Goal: Use online tool/utility: Utilize a website feature to perform a specific function

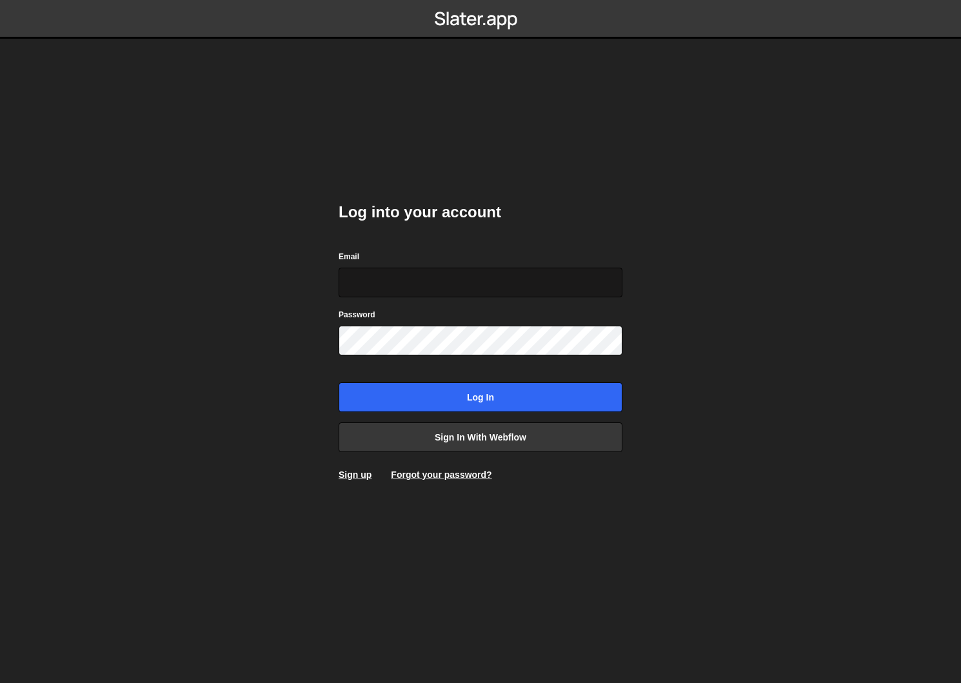
click at [374, 283] on input "Email" at bounding box center [481, 283] width 284 height 30
type input "[PERSON_NAME][EMAIL_ADDRESS][DOMAIN_NAME]"
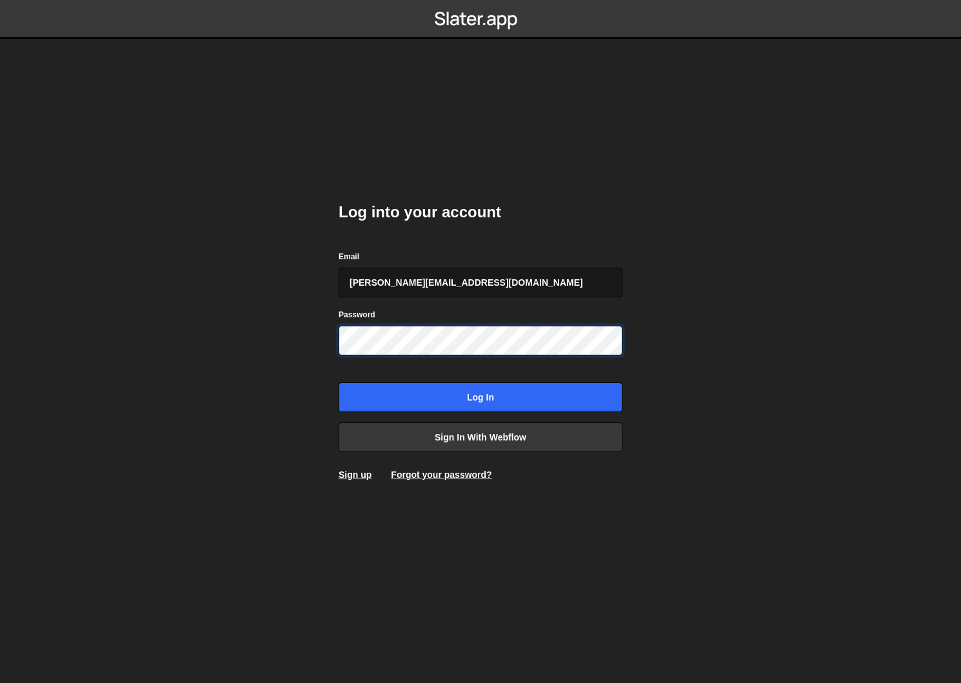
click at [339, 383] on input "Log in" at bounding box center [481, 398] width 284 height 30
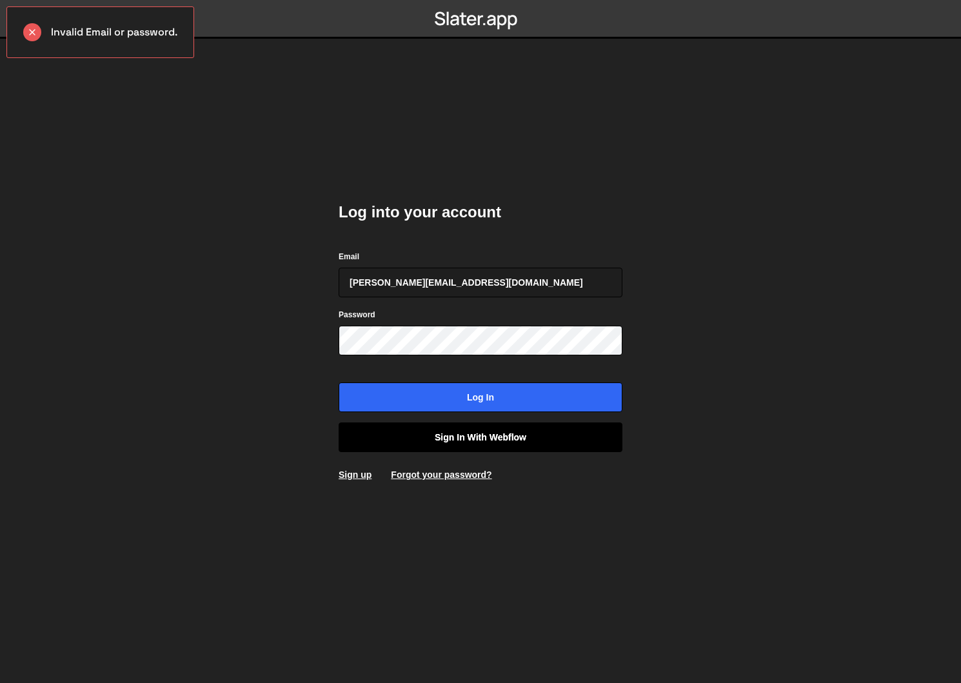
click at [463, 436] on link "Sign in with Webflow" at bounding box center [481, 438] width 284 height 30
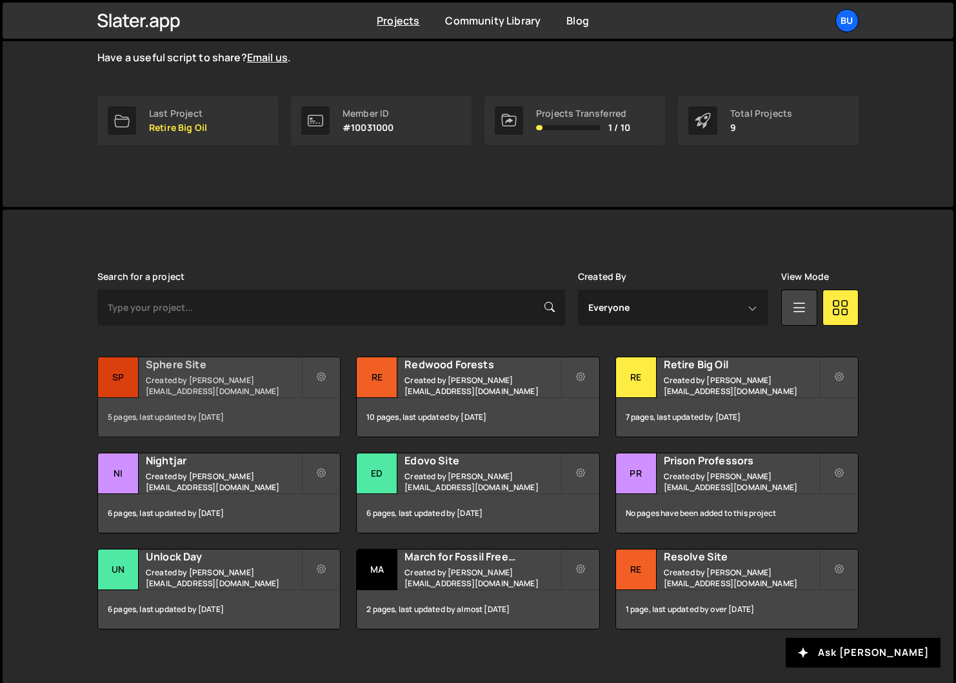
scroll to position [173, 0]
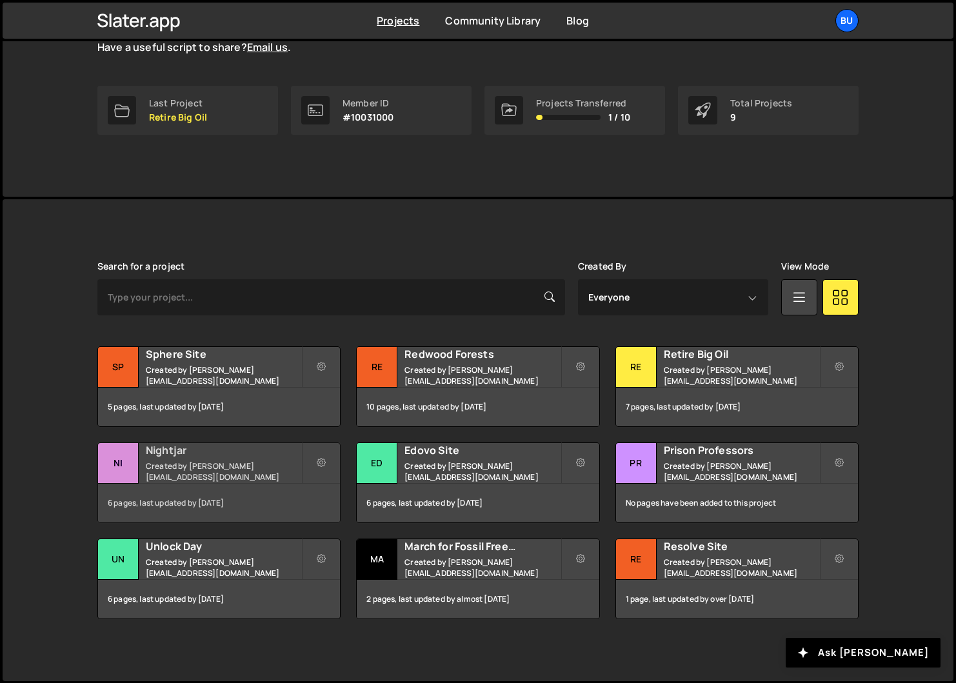
click at [124, 470] on div "Ni" at bounding box center [118, 463] width 41 height 41
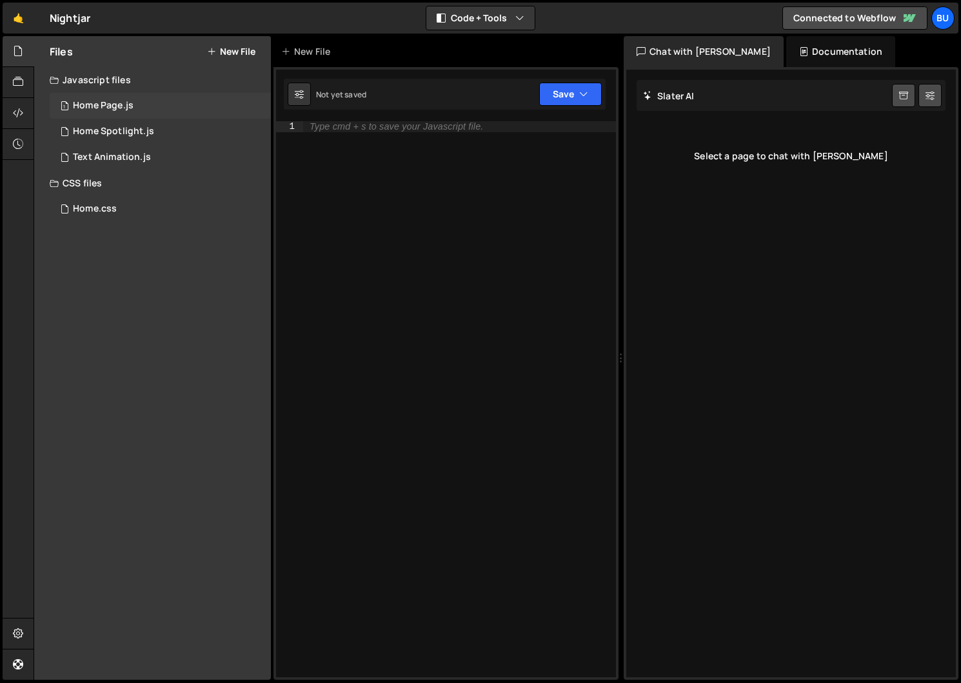
click at [119, 108] on div "Home Page.js" at bounding box center [103, 106] width 61 height 12
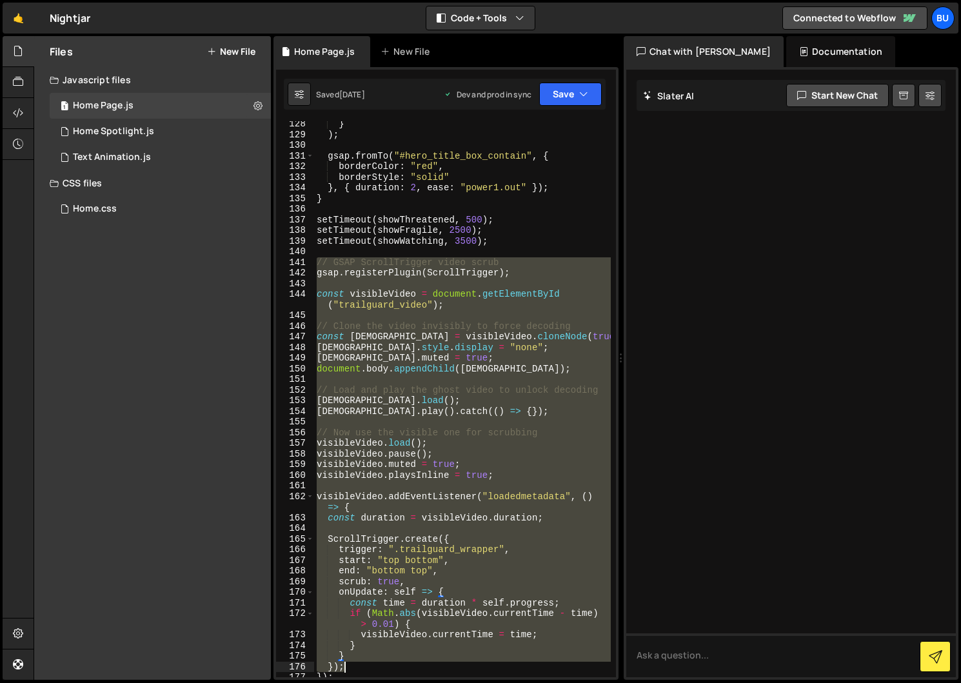
scroll to position [1680, 0]
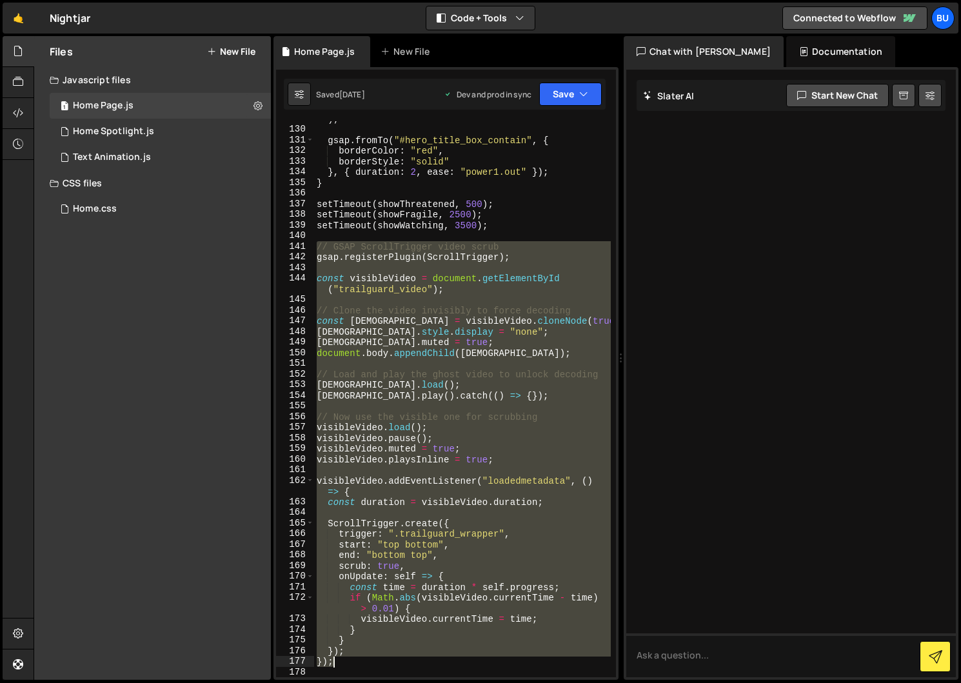
drag, startPoint x: 319, startPoint y: 263, endPoint x: 428, endPoint y: 663, distance: 413.9
click at [428, 663] on div ") ; gsap . fromTo ( "#hero_title_box_contain" , { borderColor : "red" , borderS…" at bounding box center [462, 402] width 297 height 577
type textarea "}); });"
